Goal: Task Accomplishment & Management: Use online tool/utility

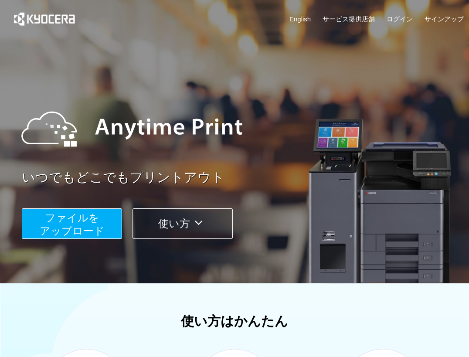
click at [102, 227] on span "ファイルを ​​アップロード" at bounding box center [72, 224] width 65 height 25
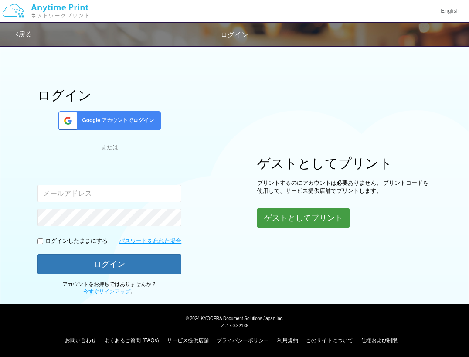
click at [290, 215] on button "ゲストとしてプリント" at bounding box center [303, 217] width 92 height 19
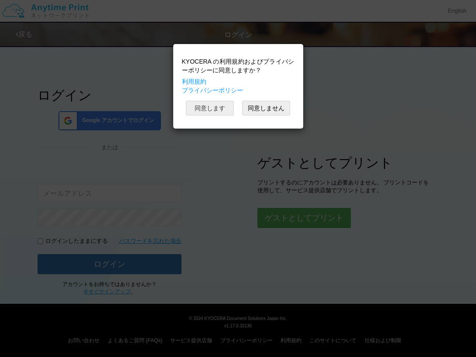
click at [215, 113] on button "同意します" at bounding box center [210, 108] width 48 height 15
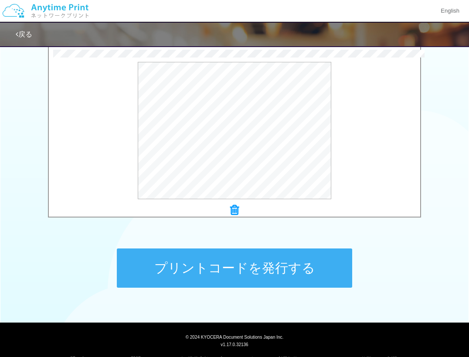
scroll to position [288, 0]
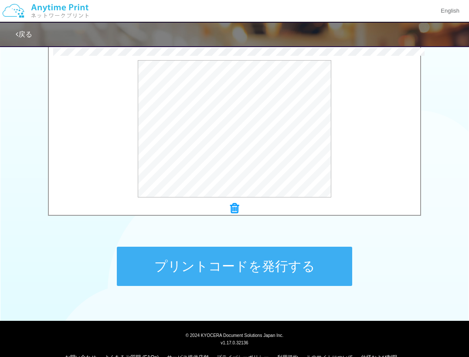
click at [173, 273] on button "プリントコードを発行する" at bounding box center [234, 266] width 235 height 39
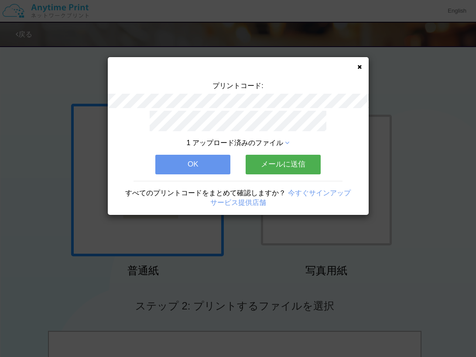
click at [185, 165] on button "OK" at bounding box center [192, 164] width 75 height 19
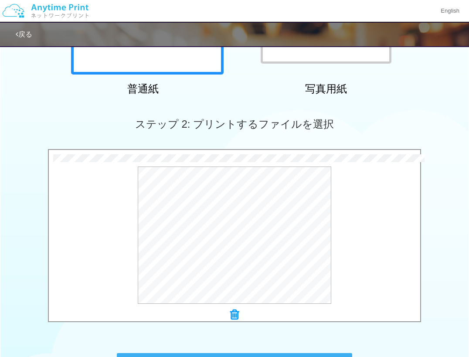
scroll to position [306, 0]
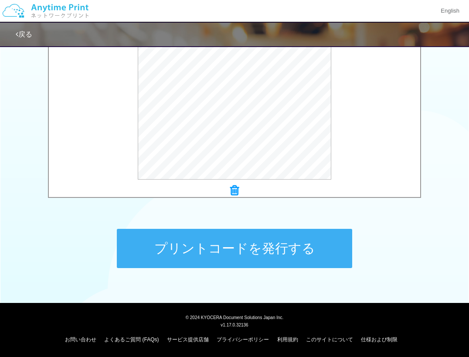
drag, startPoint x: 235, startPoint y: 268, endPoint x: 240, endPoint y: 245, distance: 23.7
click at [240, 245] on button "プリントコードを発行する" at bounding box center [234, 248] width 235 height 39
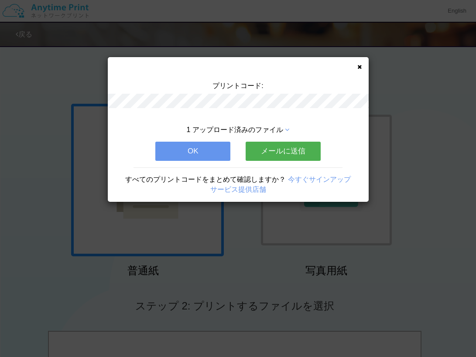
click at [240, 245] on div "プリントコード: 1 アップロード済みのファイル OK メールに送信 すべてのプリントコードをまとめて確認しますか？ 今すぐサインアップ サービス提供店舗" at bounding box center [238, 178] width 476 height 357
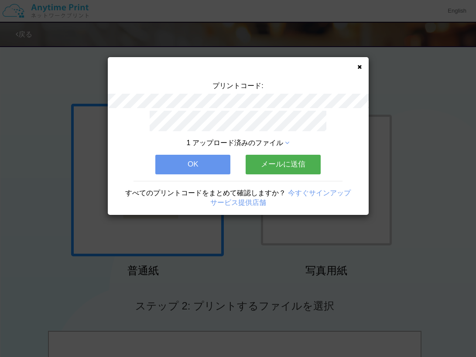
click at [358, 65] on icon at bounding box center [359, 67] width 4 height 6
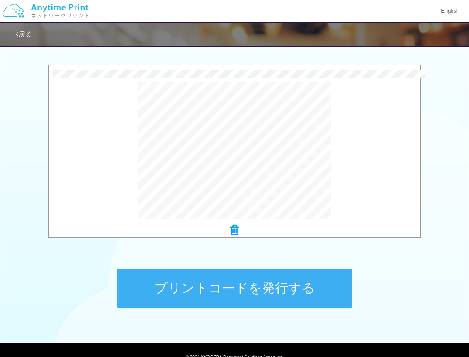
scroll to position [268, 0]
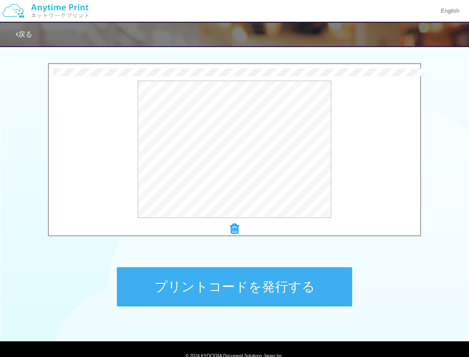
click at [226, 299] on button "プリントコードを発行する" at bounding box center [234, 286] width 235 height 39
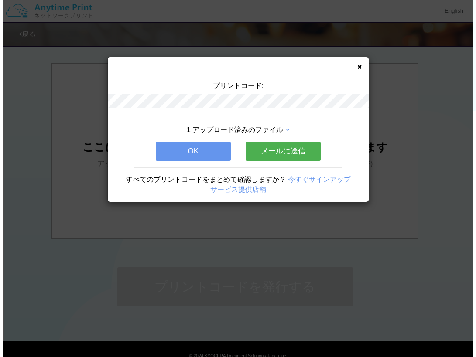
scroll to position [0, 0]
